Goal: Find specific page/section

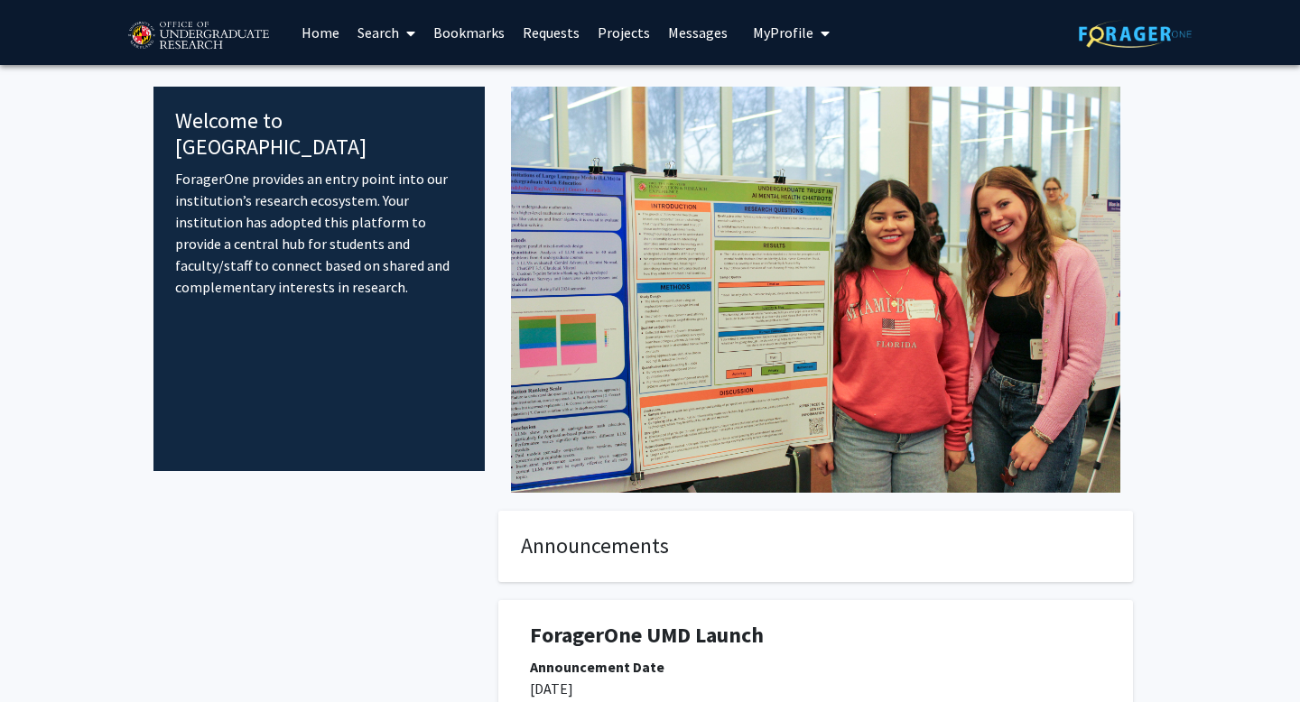
click at [624, 40] on link "Projects" at bounding box center [623, 32] width 70 height 63
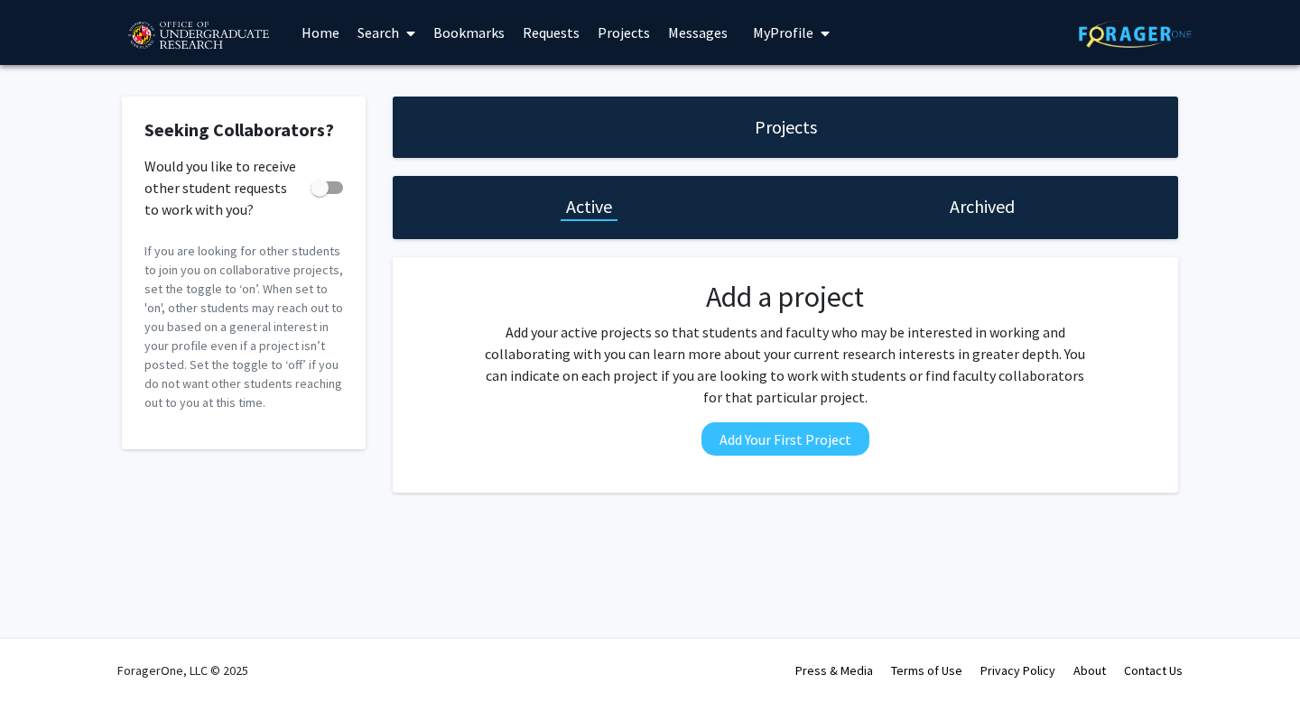
click at [524, 27] on link "Requests" at bounding box center [550, 32] width 75 height 63
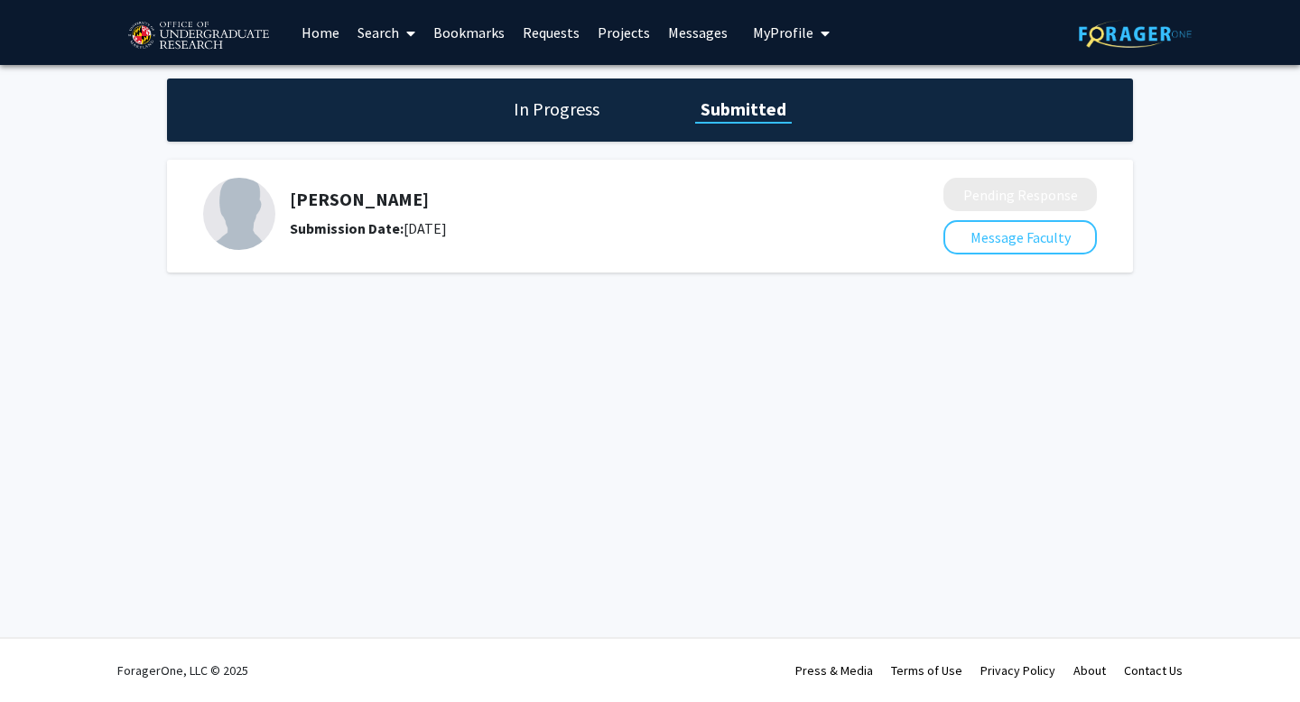
click at [467, 25] on link "Bookmarks" at bounding box center [468, 32] width 89 height 63
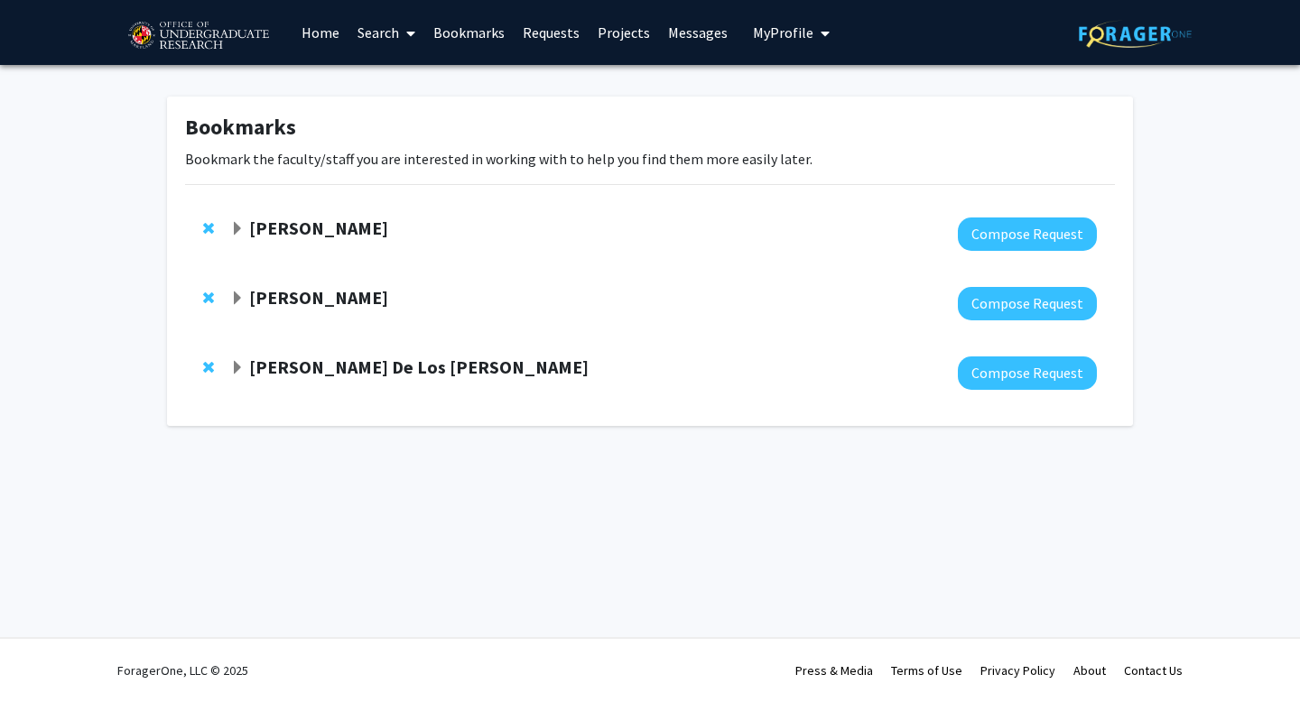
click at [327, 28] on link "Home" at bounding box center [320, 32] width 56 height 63
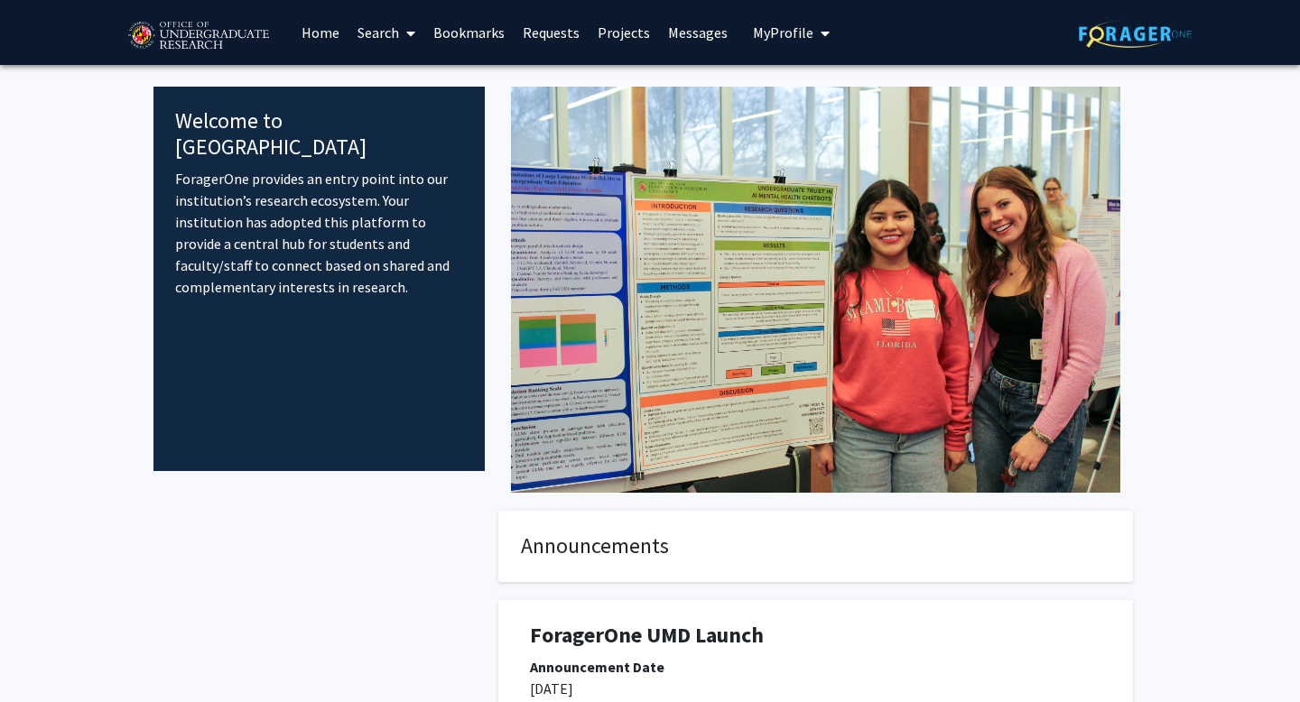
click at [375, 27] on link "Search" at bounding box center [386, 32] width 76 height 63
click at [432, 80] on span "Faculty/Staff" at bounding box center [414, 83] width 133 height 36
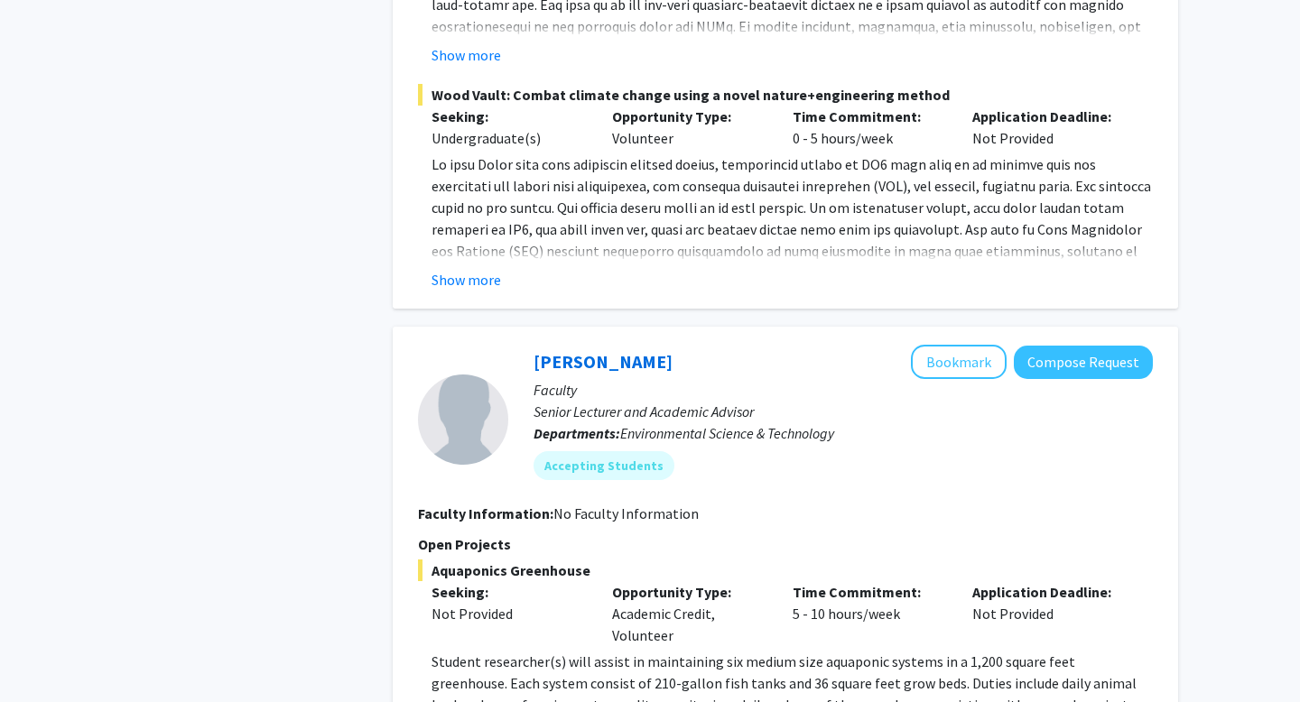
scroll to position [3624, 0]
